Goal: Browse casually

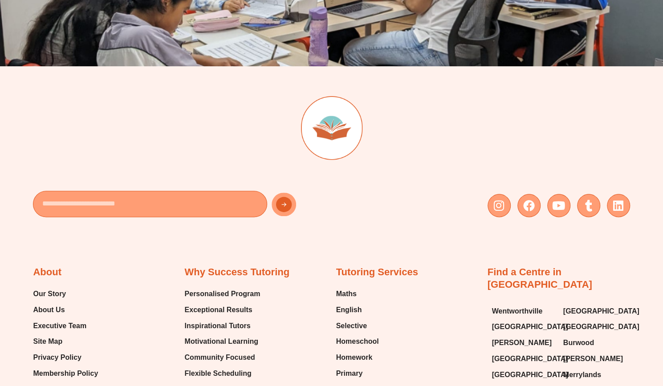
scroll to position [2515, 0]
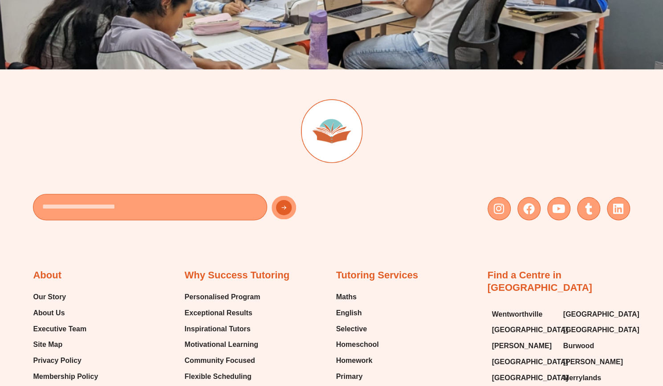
click at [477, 124] on div at bounding box center [331, 142] width 596 height 86
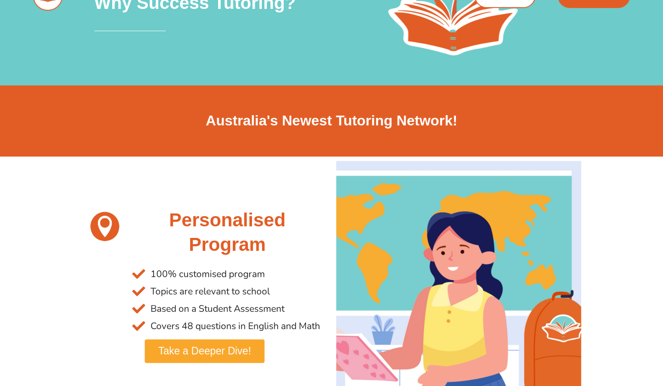
scroll to position [0, 0]
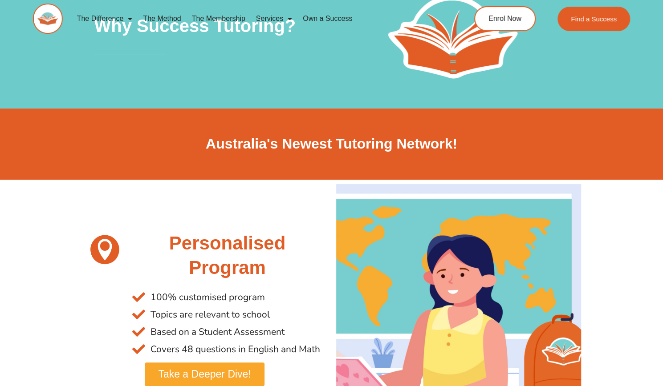
click at [49, 19] on img at bounding box center [47, 19] width 29 height 30
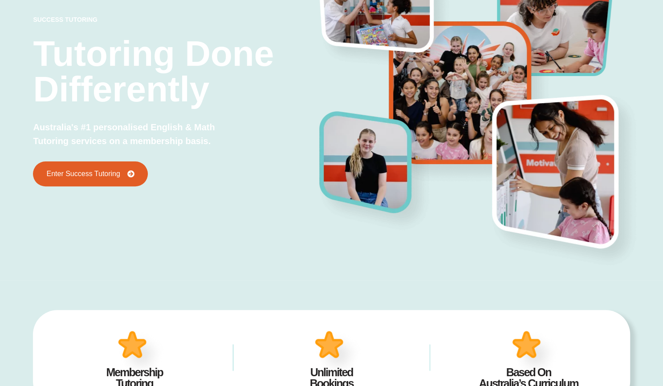
scroll to position [71, 0]
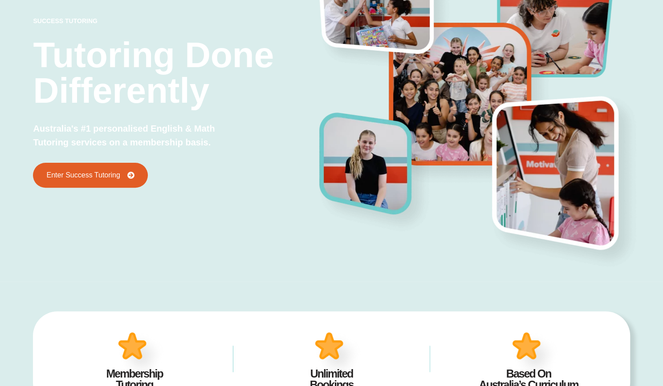
click at [207, 144] on p "Australia's #1 personalised English & Math Tutoring services on a membership ba…" at bounding box center [137, 136] width 209 height 28
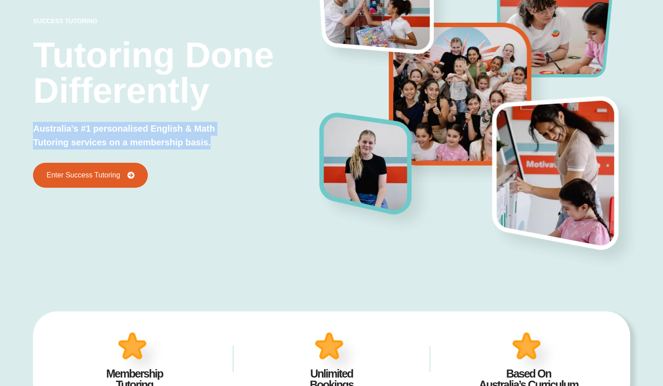
drag, startPoint x: 212, startPoint y: 144, endPoint x: 35, endPoint y: 130, distance: 177.7
click at [35, 130] on p "Australia's #1 personalised English & Math Tutoring services on a membership ba…" at bounding box center [137, 136] width 209 height 28
copy p "Australia's #1 personalised English & Math Tutoring services on a membership ba…"
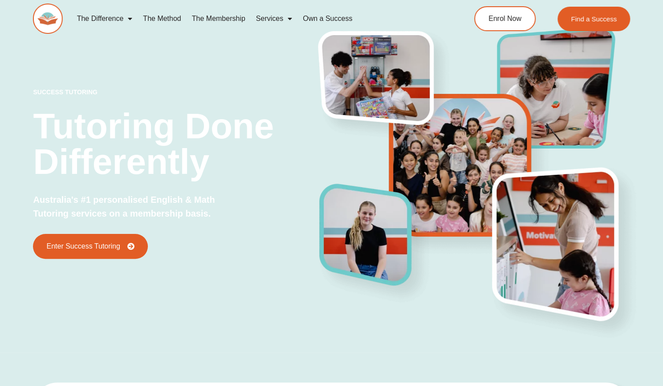
scroll to position [0, 0]
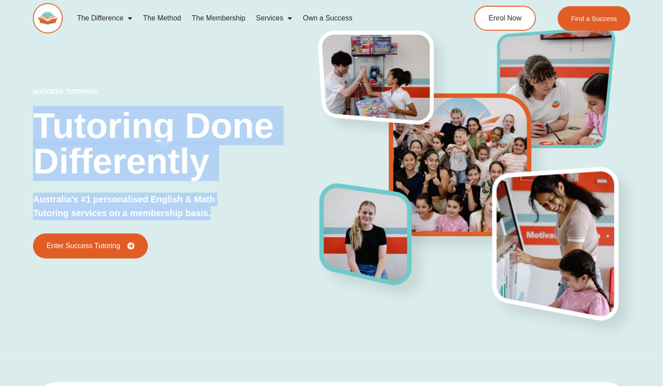
drag, startPoint x: 211, startPoint y: 215, endPoint x: 38, endPoint y: 132, distance: 191.9
click at [38, 132] on div "success tutoring Tutoring Done Differently Australia's #1 personalised English …" at bounding box center [176, 174] width 286 height 170
copy div "Tutoring Done Differently Australia's #1 personalised English & Math Tutoring s…"
